Goal: Transaction & Acquisition: Purchase product/service

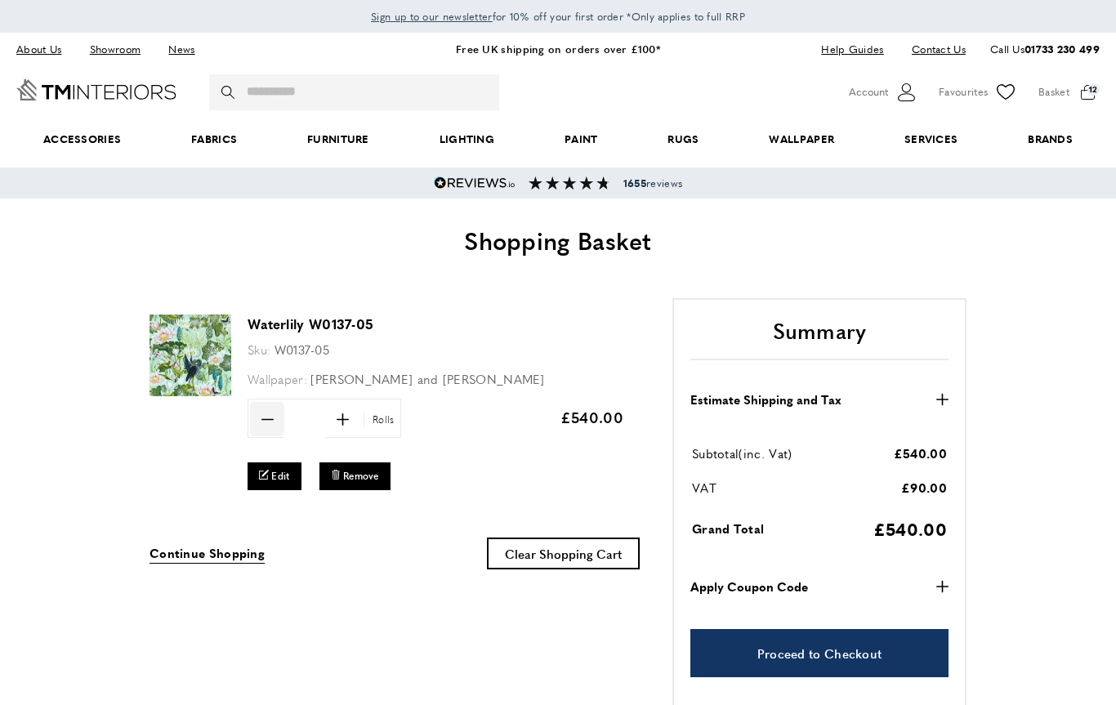
click at [266, 422] on icon "minus" at bounding box center [268, 420] width 12 height 12
click at [266, 420] on icon "minus" at bounding box center [268, 420] width 12 height 12
click at [269, 424] on span "minus" at bounding box center [267, 419] width 34 height 34
click at [270, 426] on span "minus" at bounding box center [267, 419] width 34 height 34
click at [275, 422] on span "minus" at bounding box center [267, 419] width 34 height 34
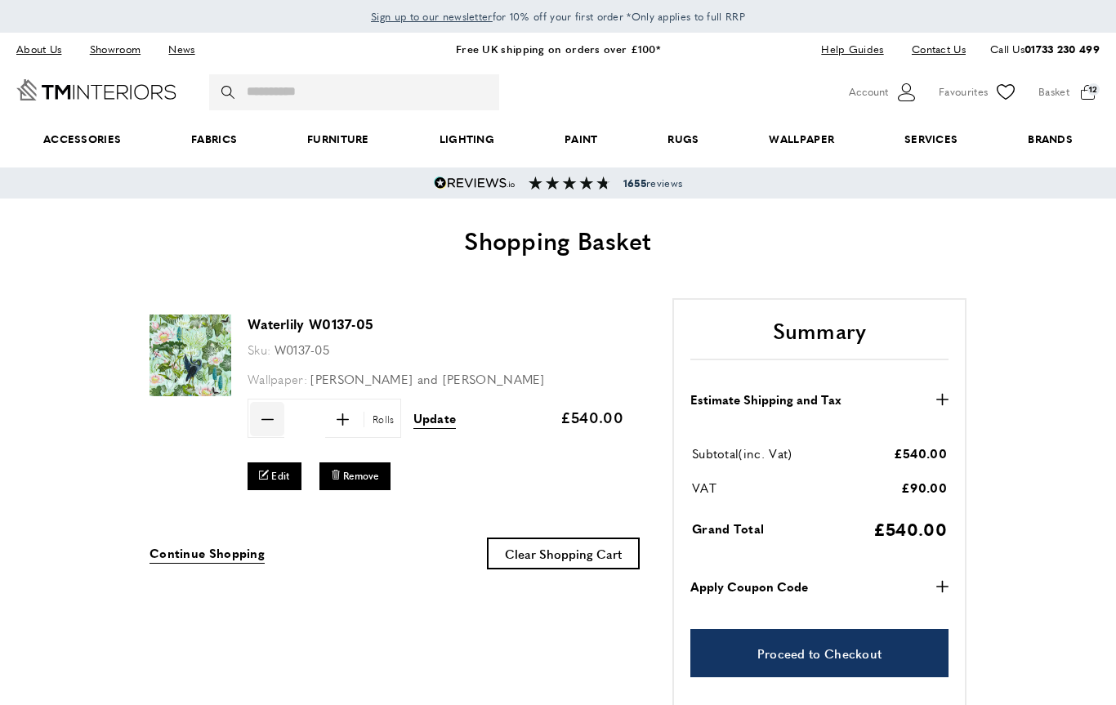
click at [269, 432] on span "minus" at bounding box center [267, 419] width 34 height 34
type input "*"
click at [429, 418] on span "Update" at bounding box center [435, 417] width 43 height 17
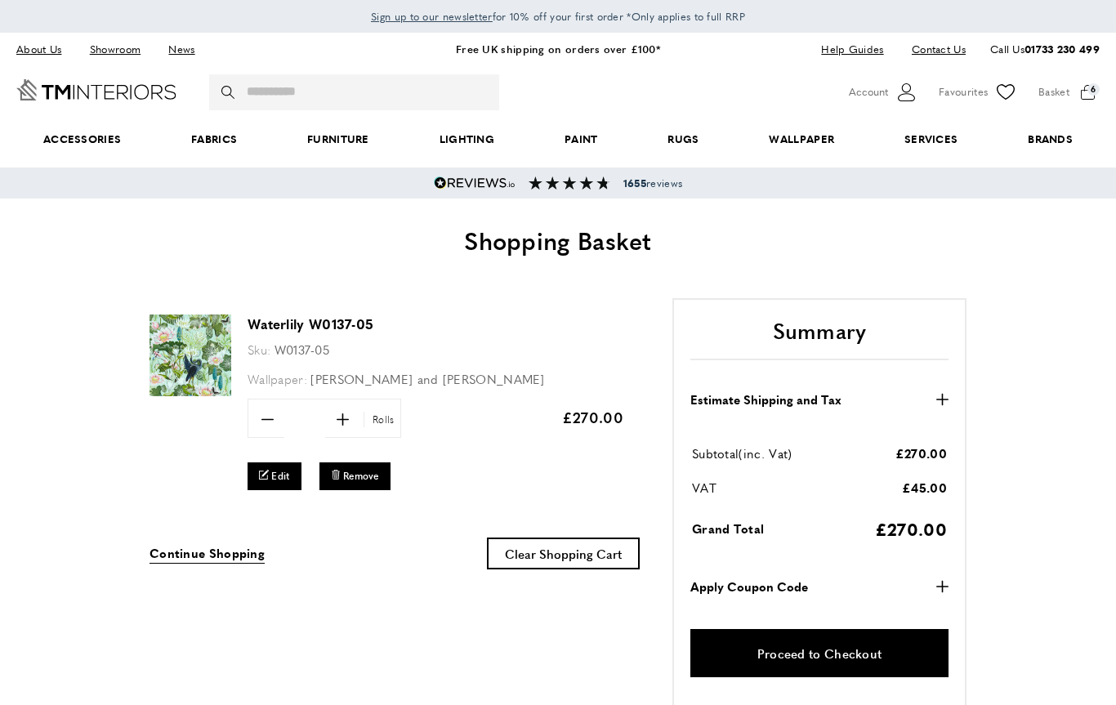
click at [852, 637] on link "Proceed to Checkout" at bounding box center [820, 653] width 258 height 48
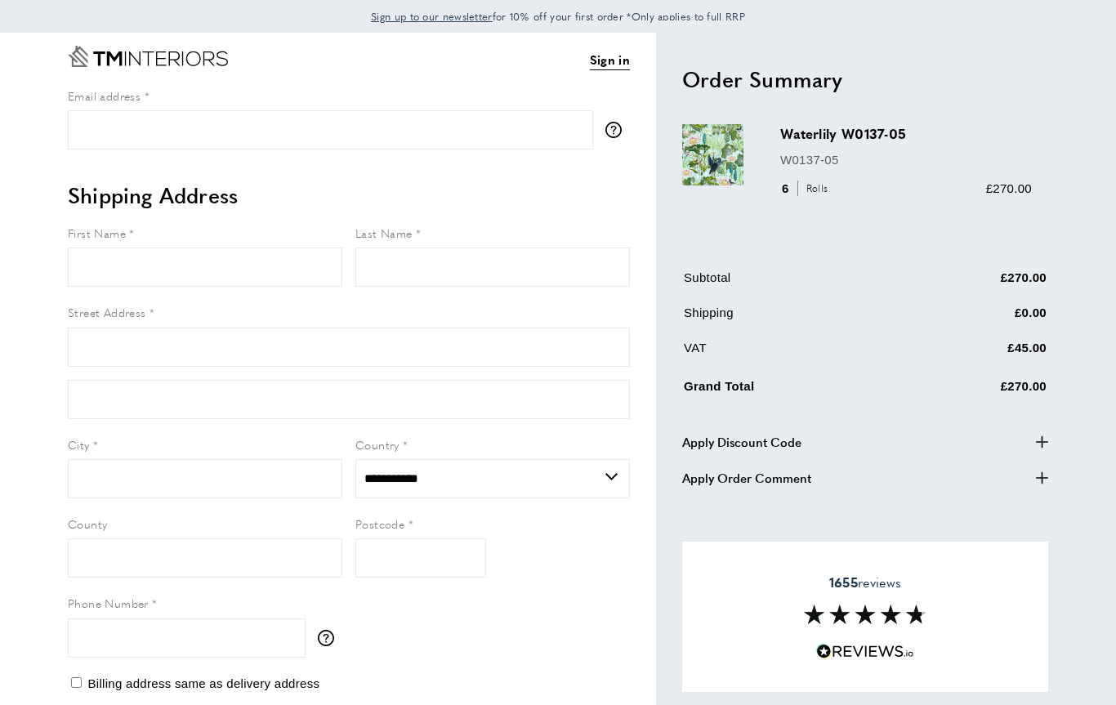
select select "**"
